Goal: Task Accomplishment & Management: Use online tool/utility

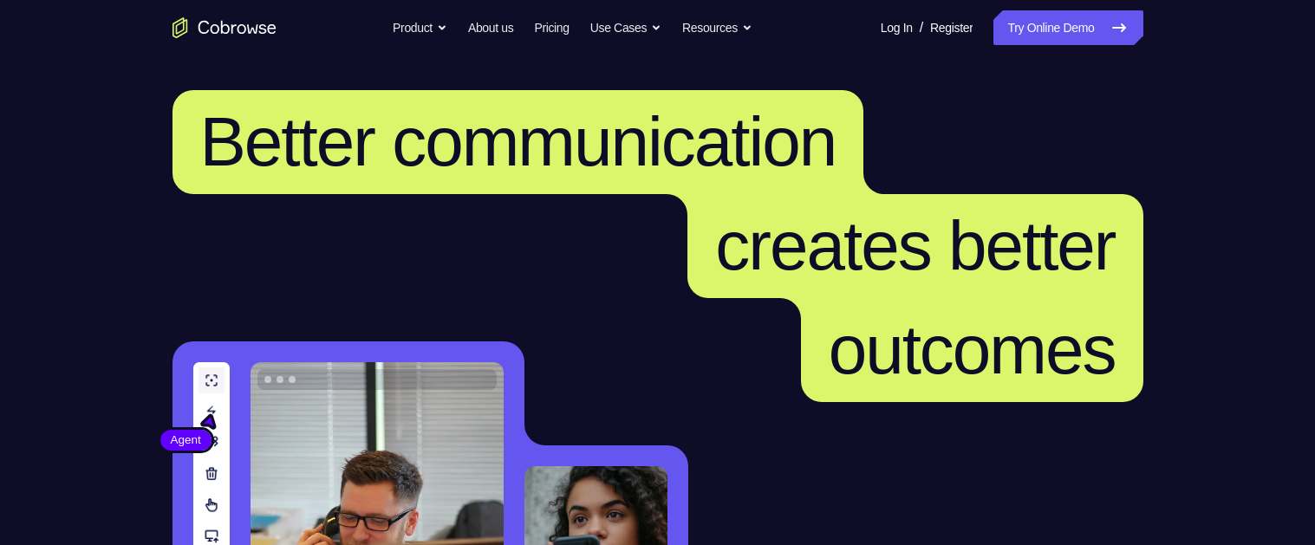
click at [1093, 29] on link "Try Online Demo" at bounding box center [1067, 27] width 149 height 35
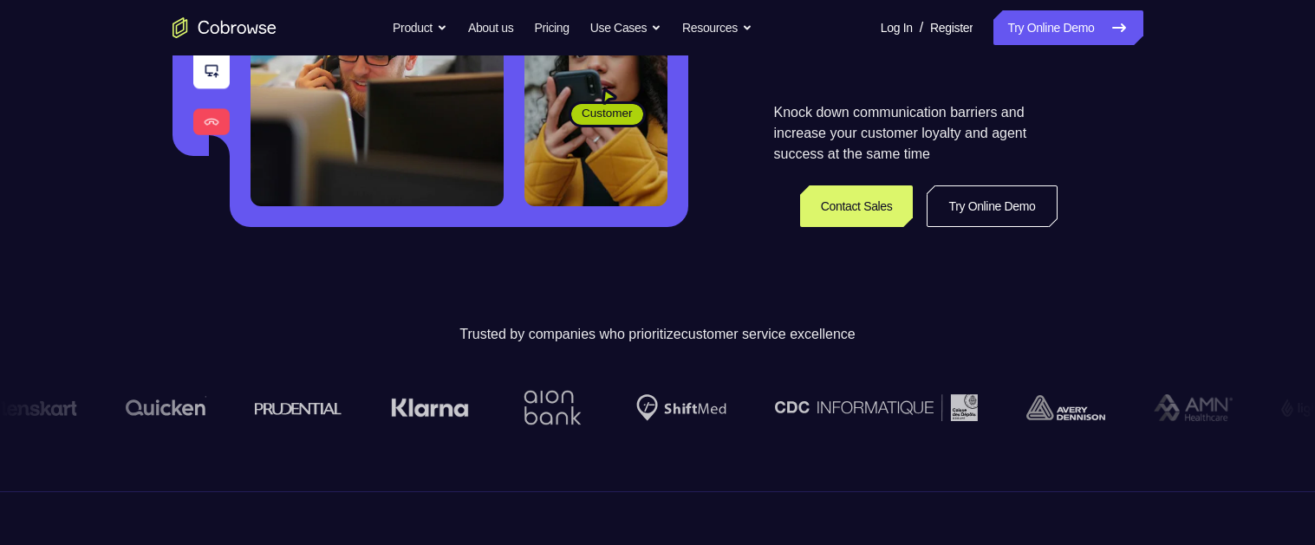
scroll to position [511, 0]
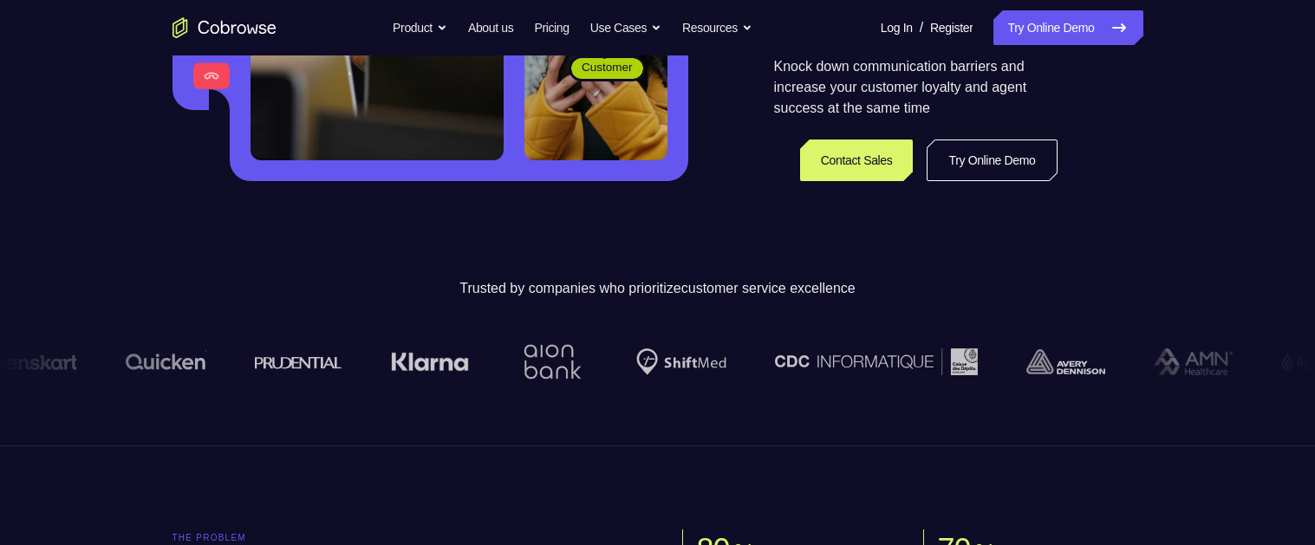
click at [1004, 154] on link "Try Online Demo" at bounding box center [991, 161] width 130 height 42
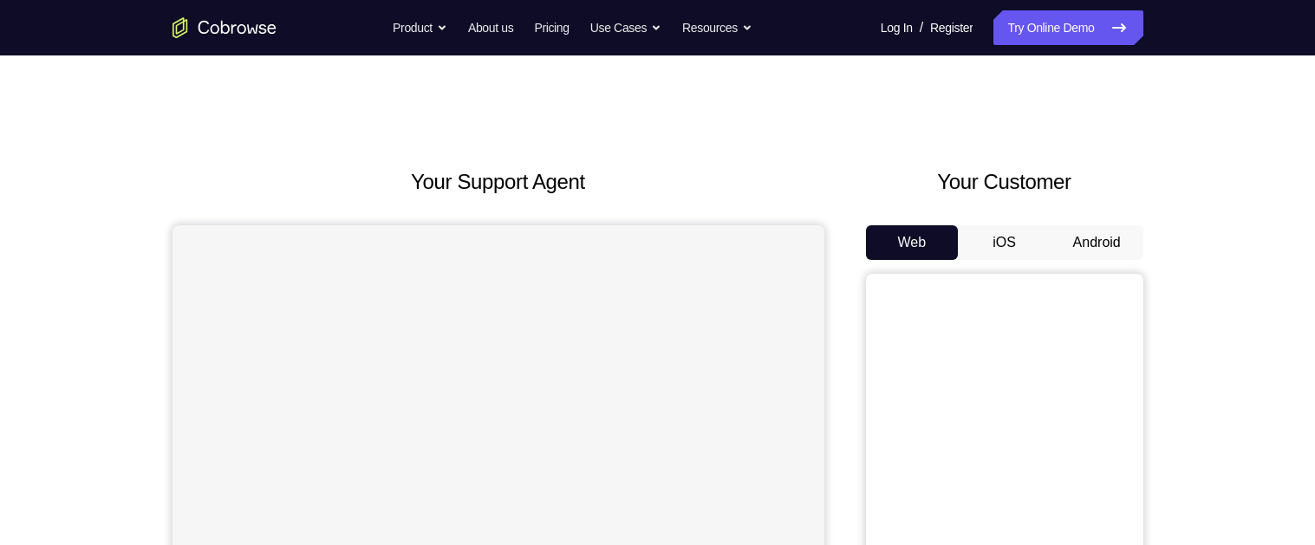
click at [1113, 239] on button "Android" at bounding box center [1096, 242] width 93 height 35
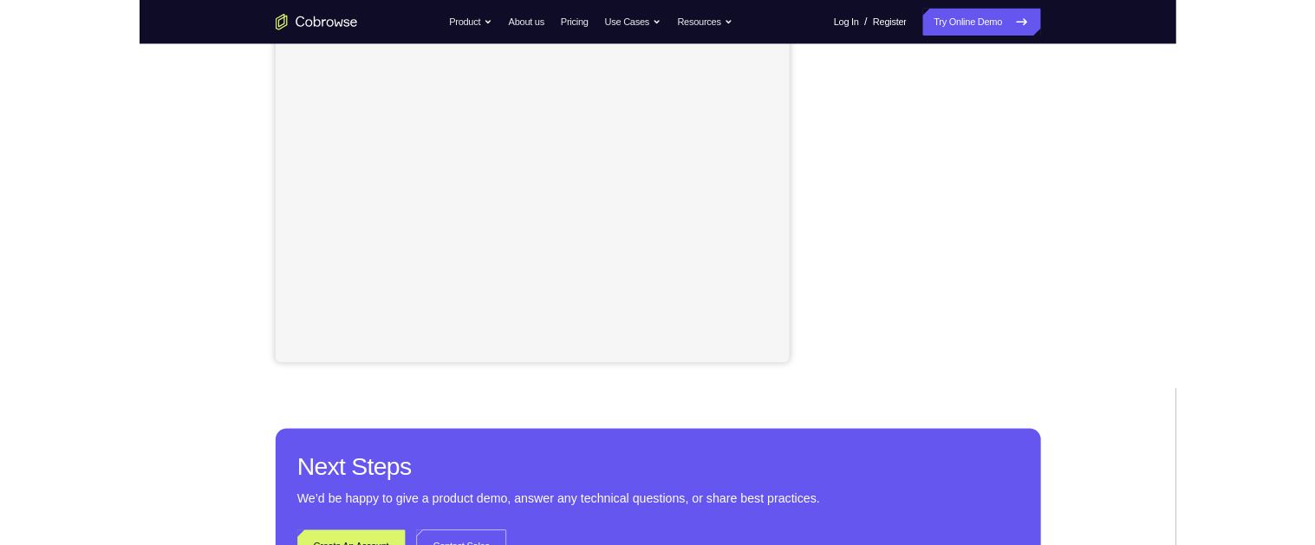
scroll to position [345, 0]
